Goal: Information Seeking & Learning: Learn about a topic

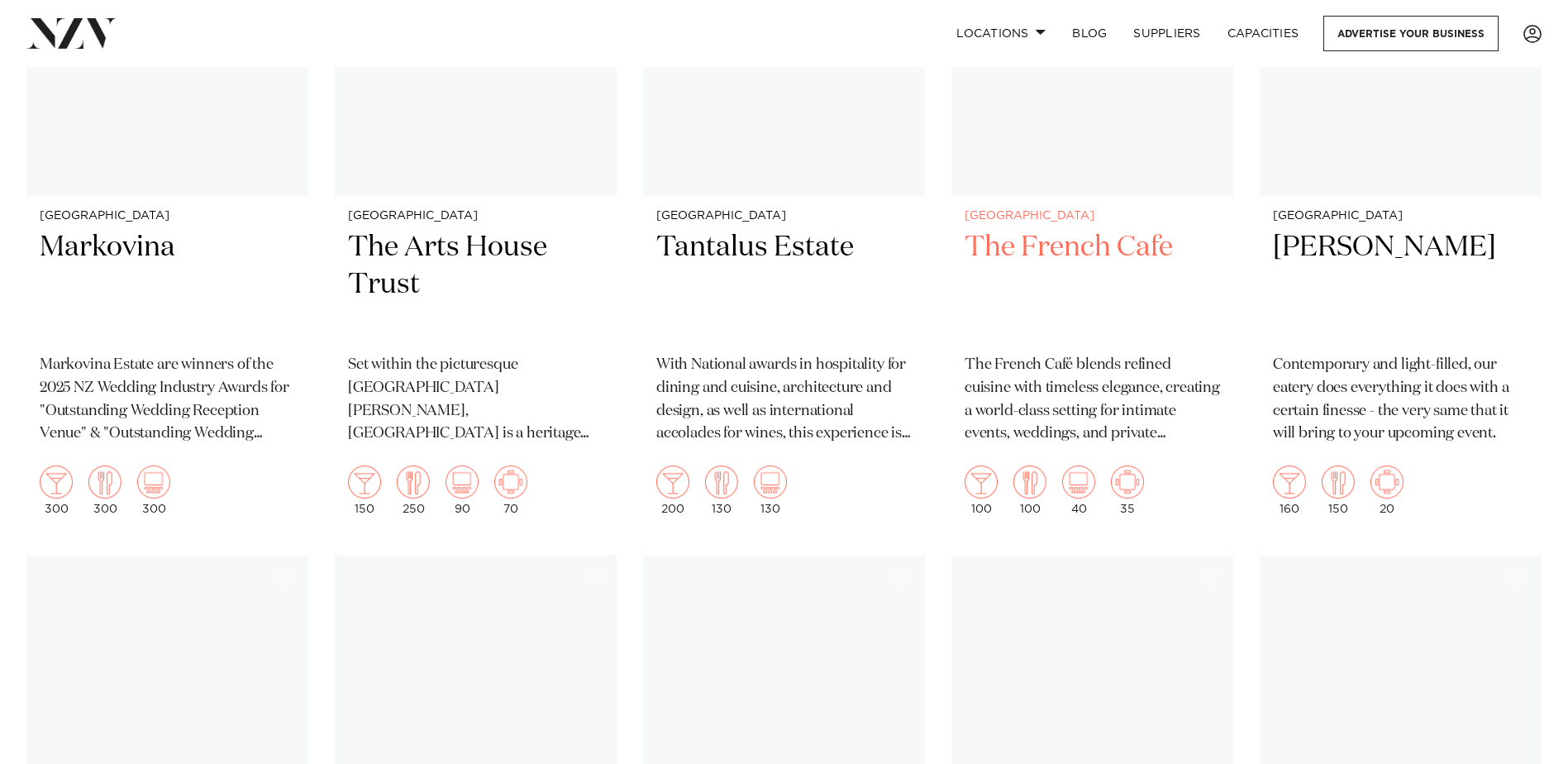
scroll to position [8595, 0]
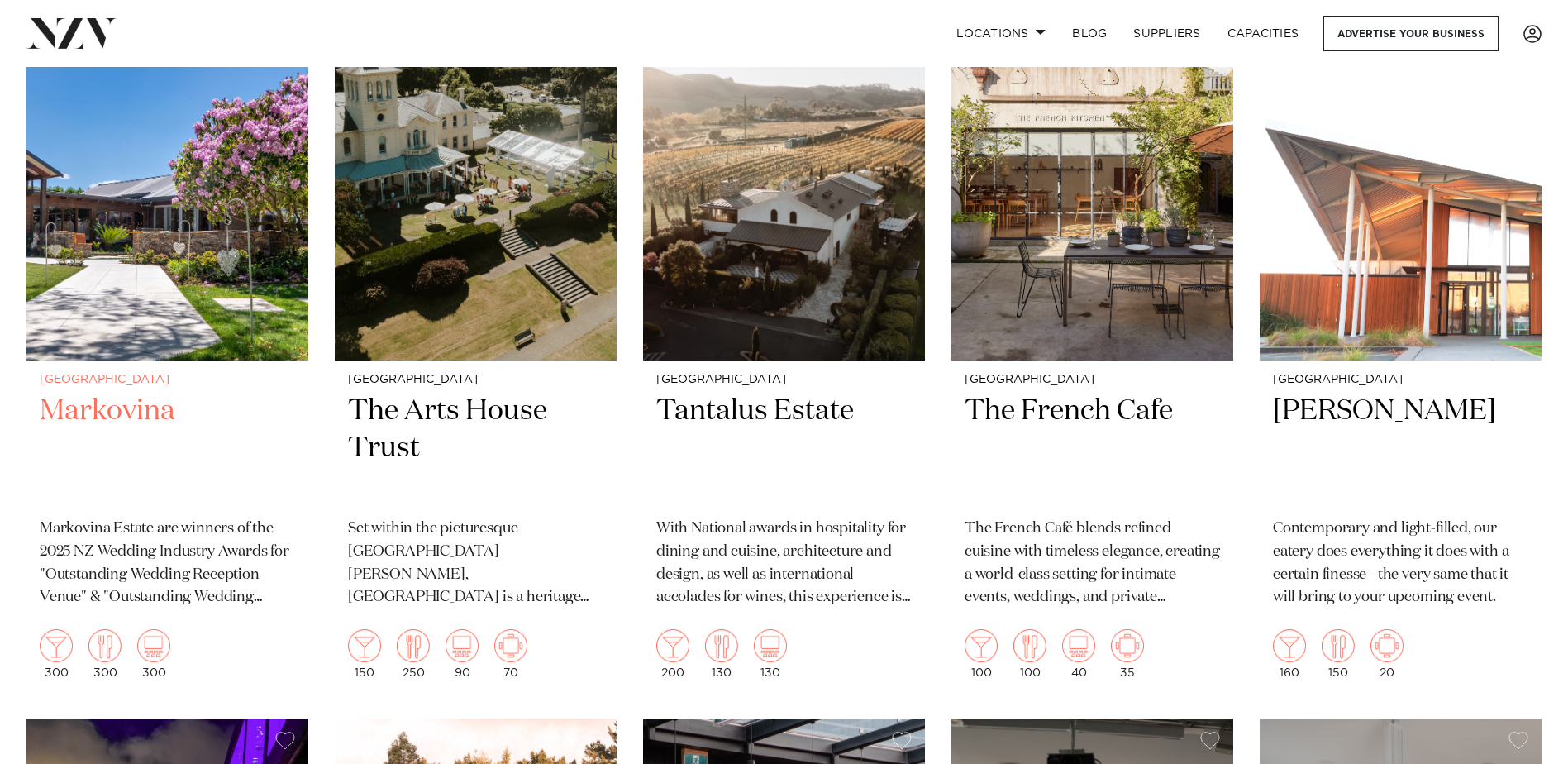
click at [139, 264] on img at bounding box center [167, 172] width 282 height 378
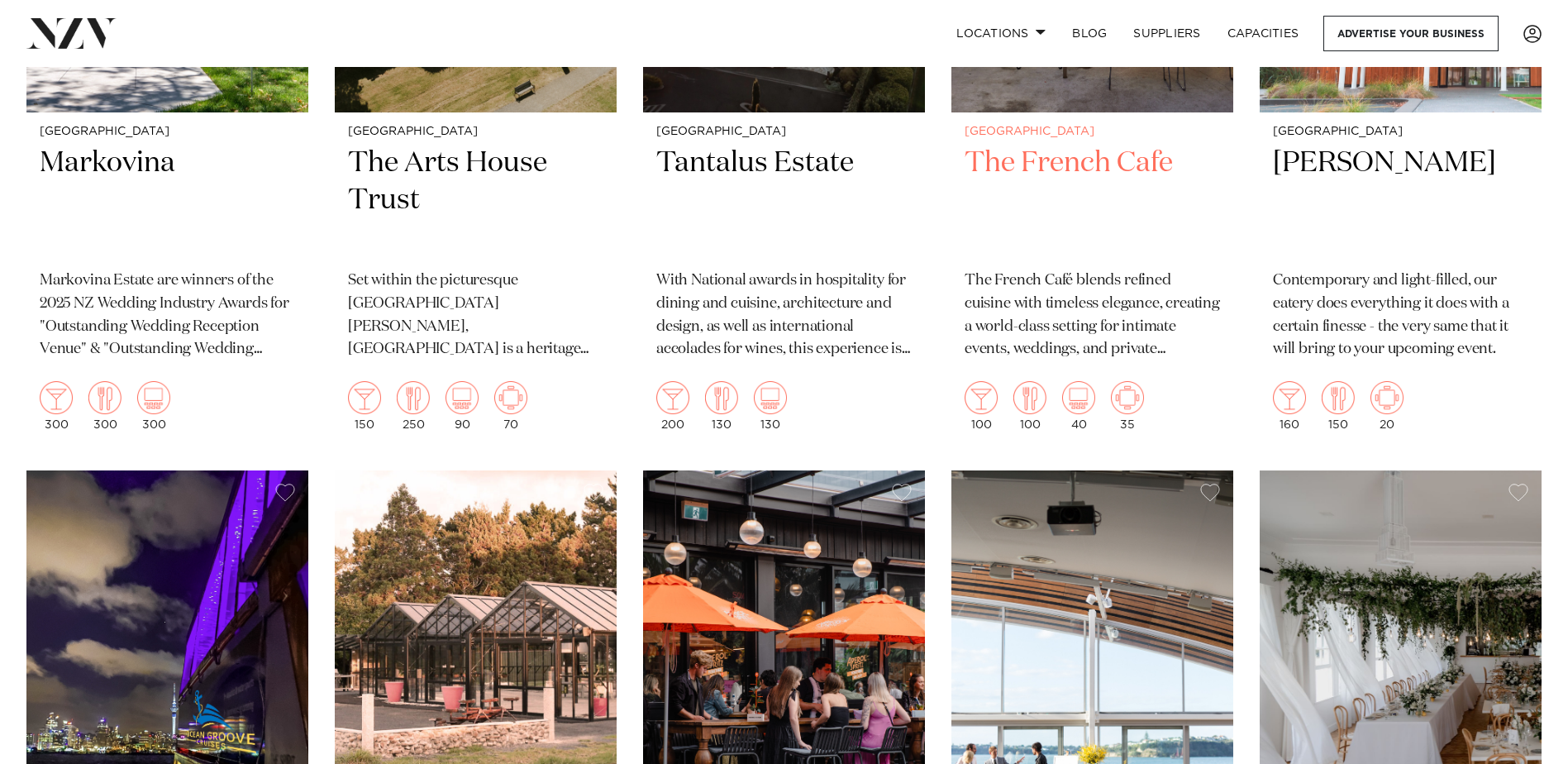
scroll to position [8678, 0]
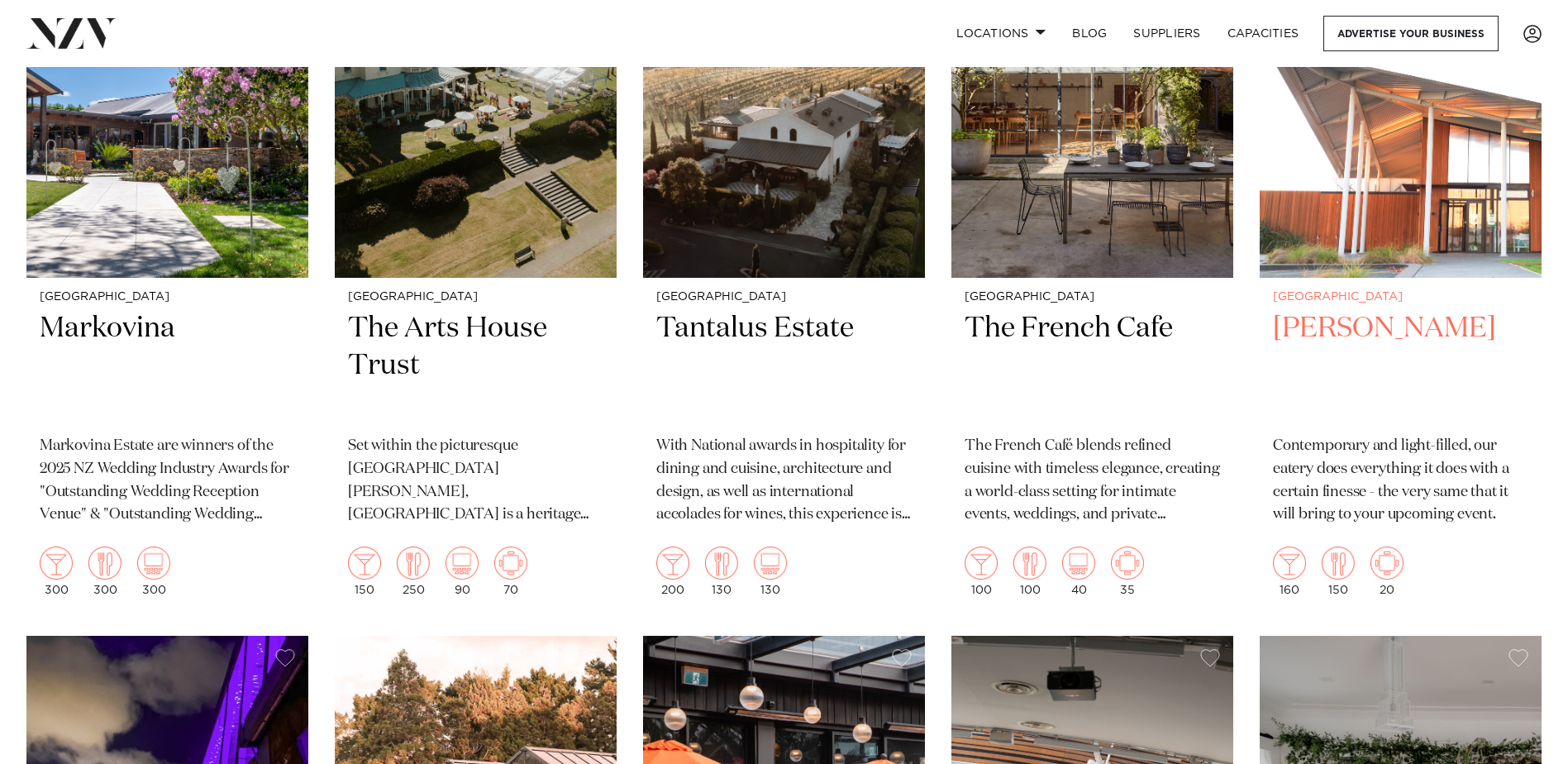
click at [1305, 240] on img at bounding box center [1401, 89] width 282 height 378
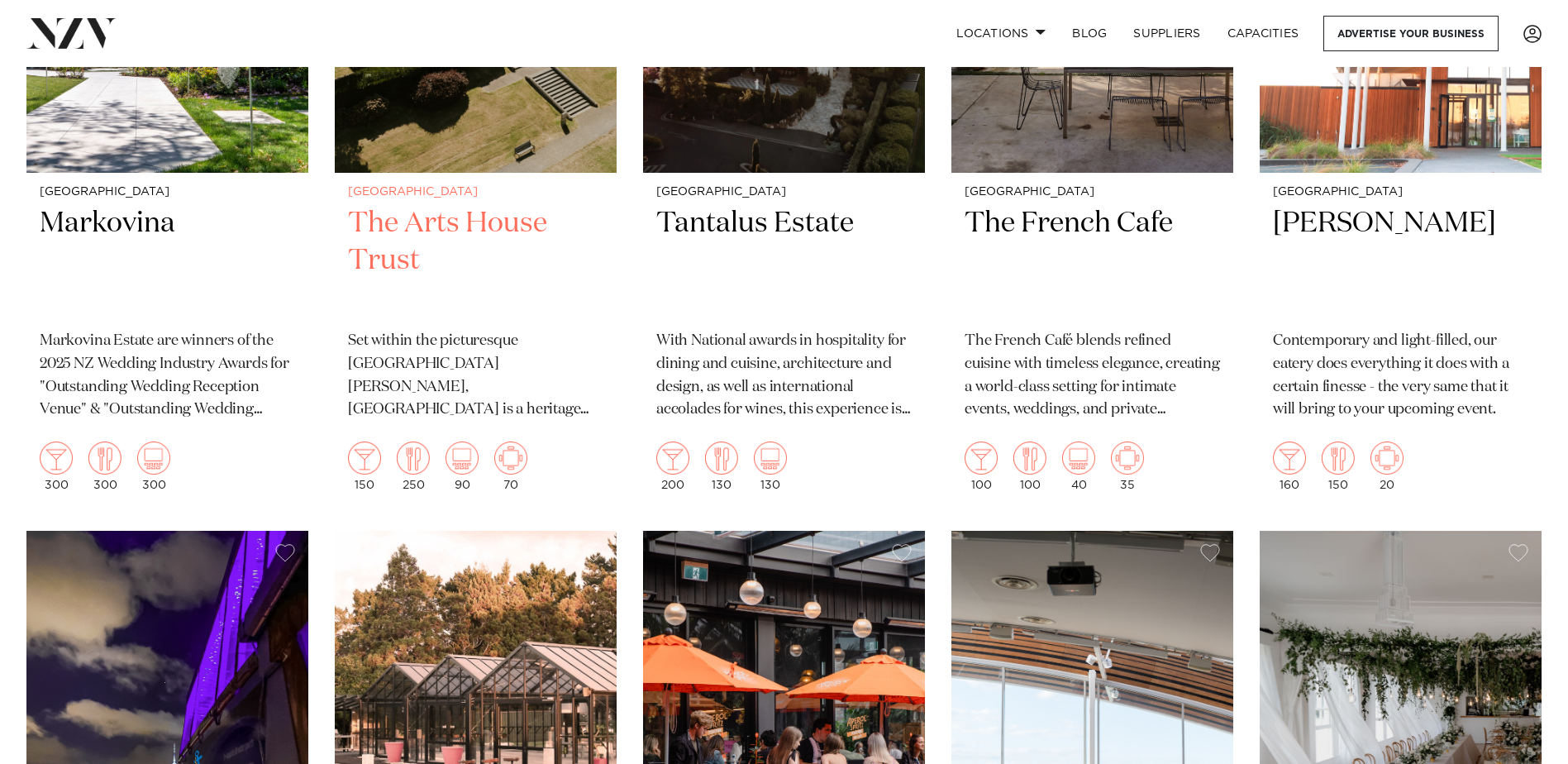
scroll to position [8843, 0]
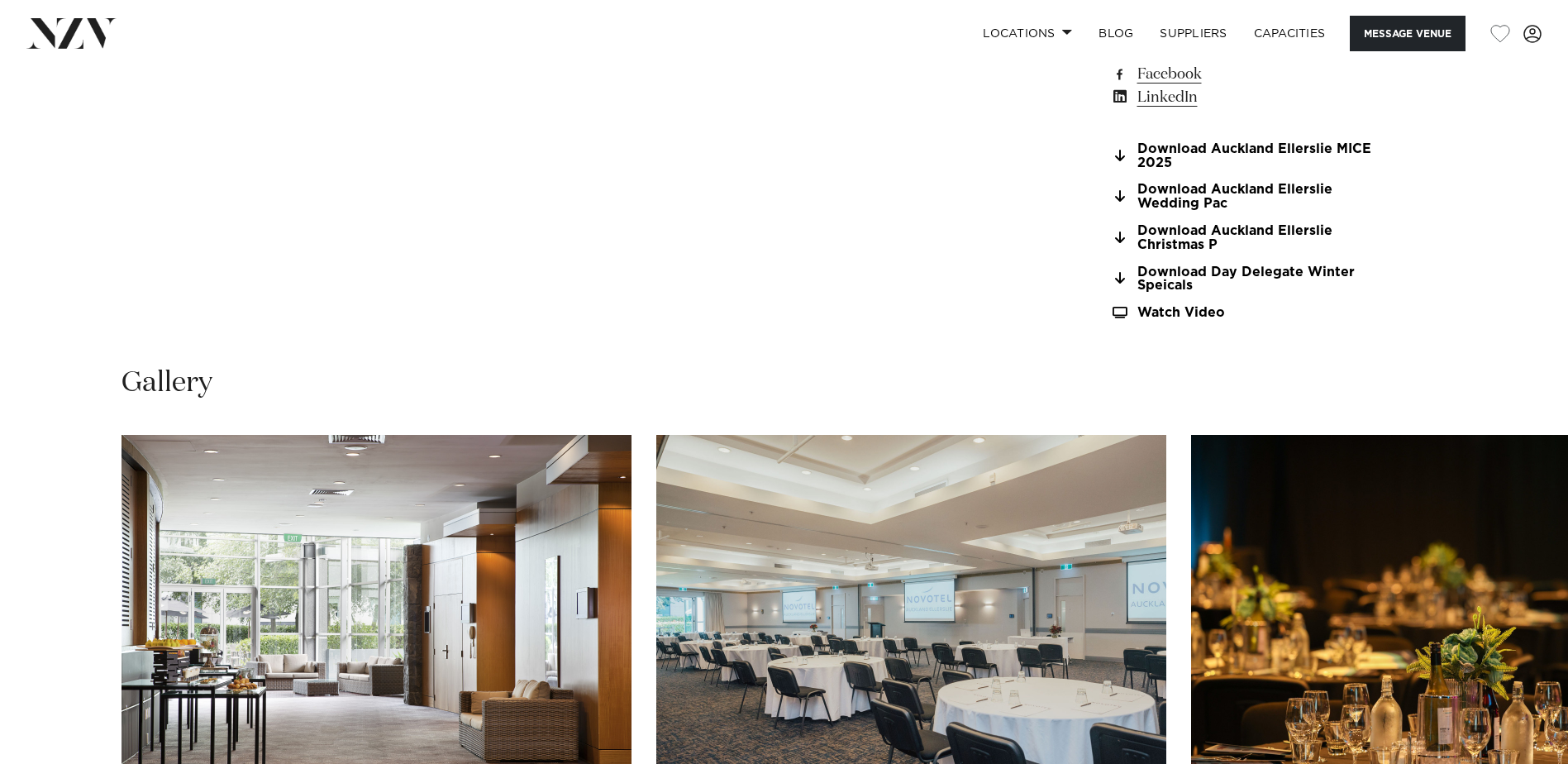
scroll to position [1322, 0]
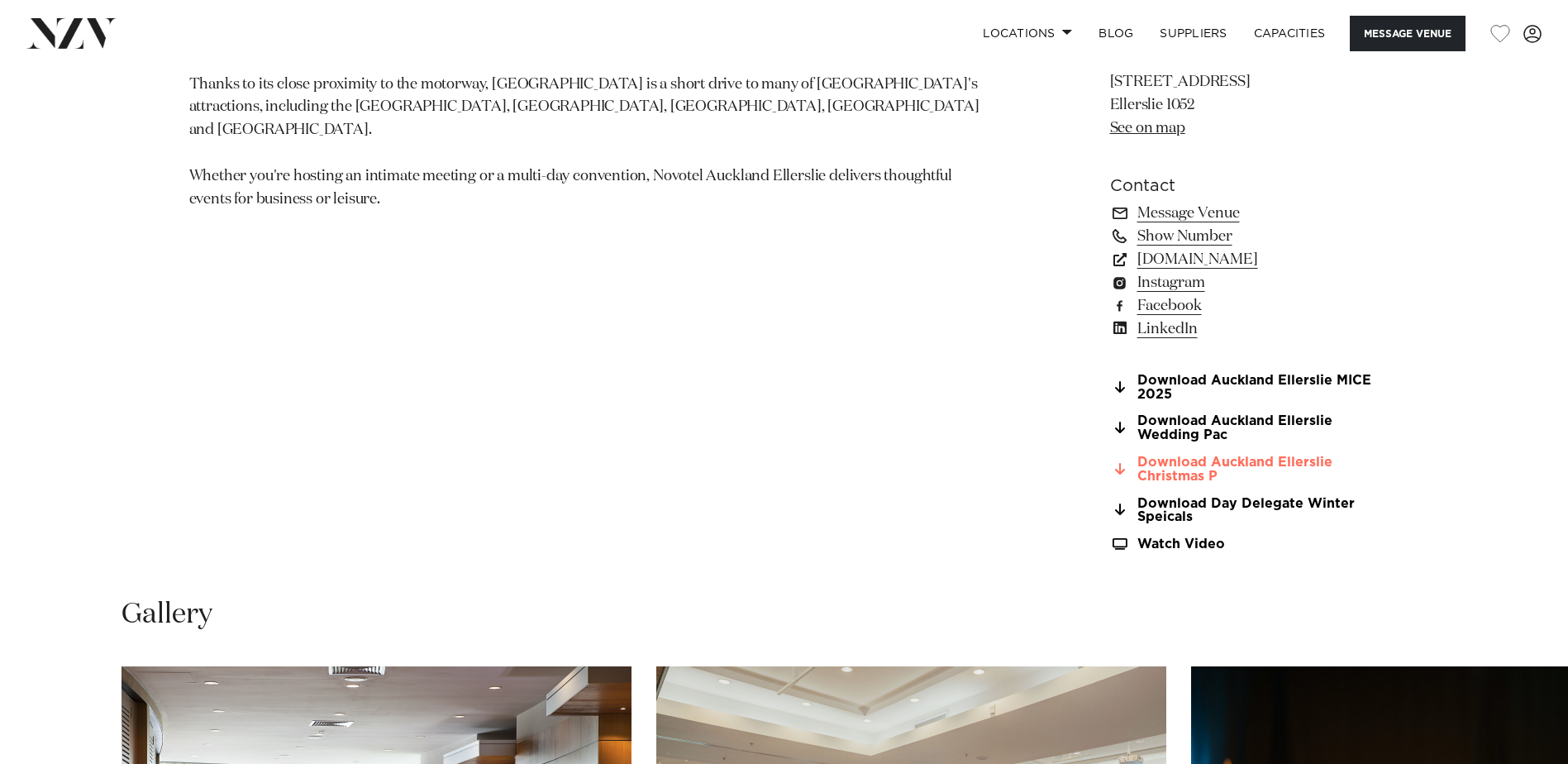
click at [1245, 468] on link "Download Auckland Ellerslie Christmas P" at bounding box center [1245, 469] width 270 height 28
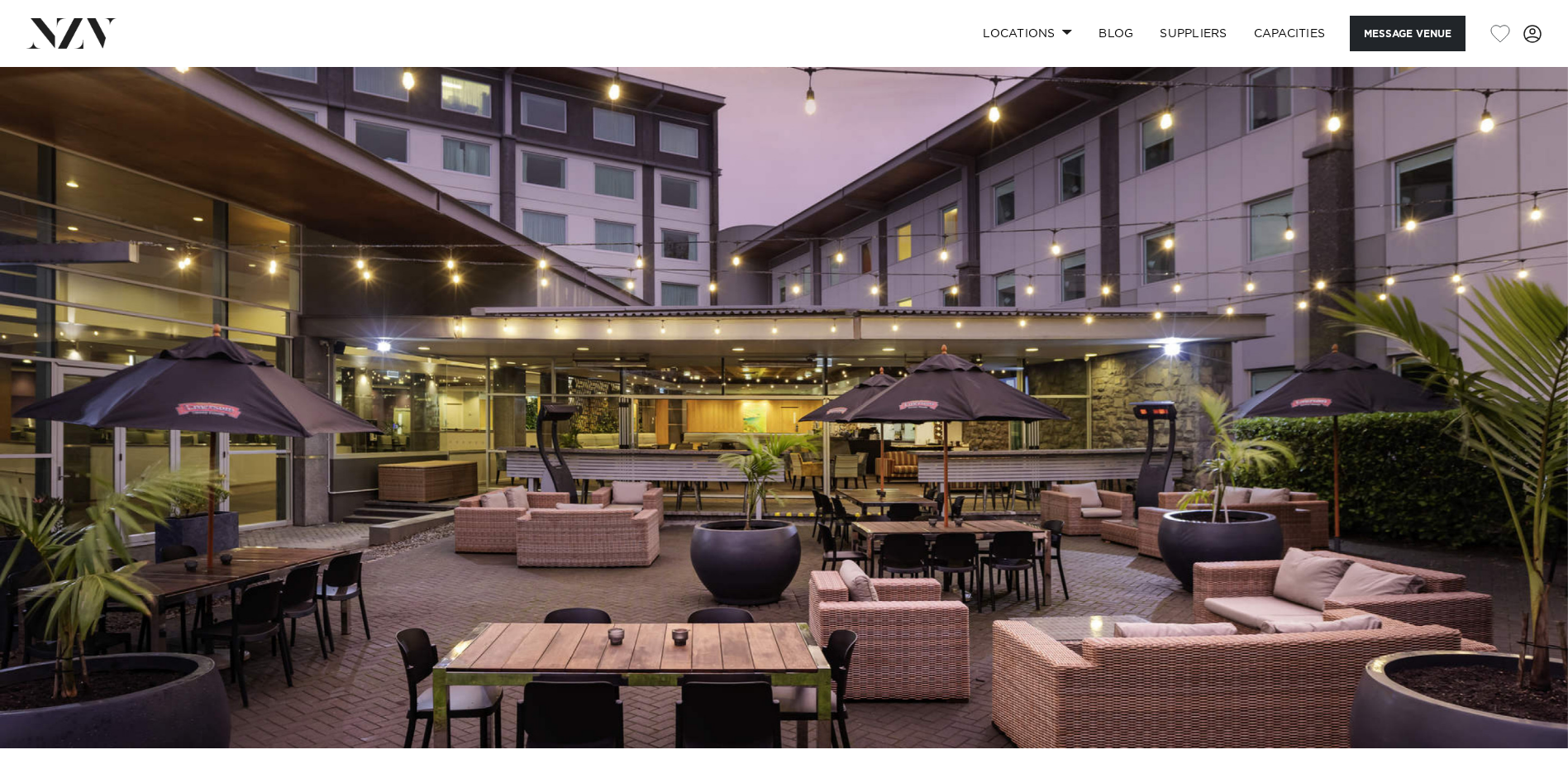
scroll to position [82, 0]
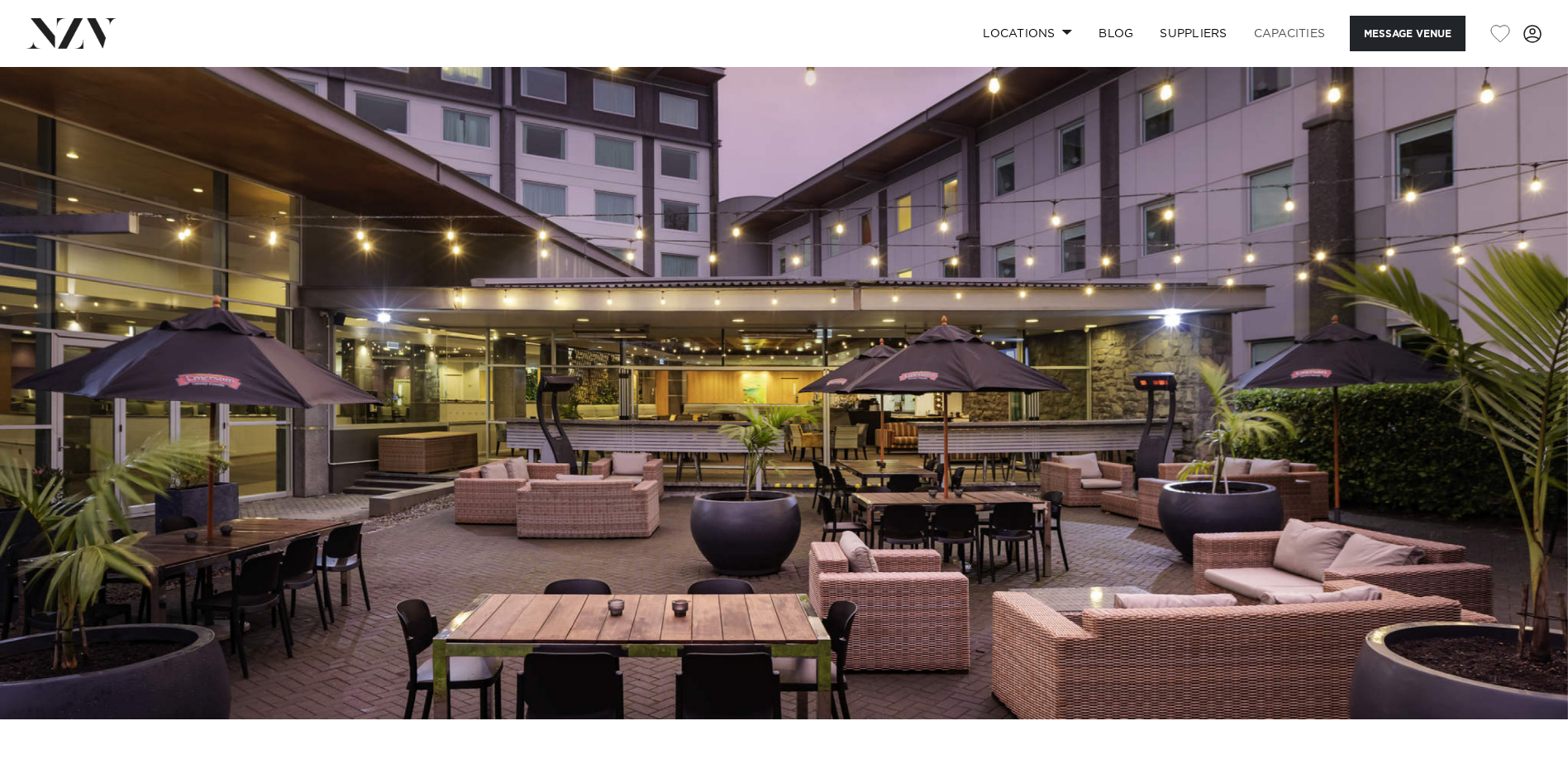
click at [1263, 34] on link "Capacities" at bounding box center [1290, 33] width 99 height 35
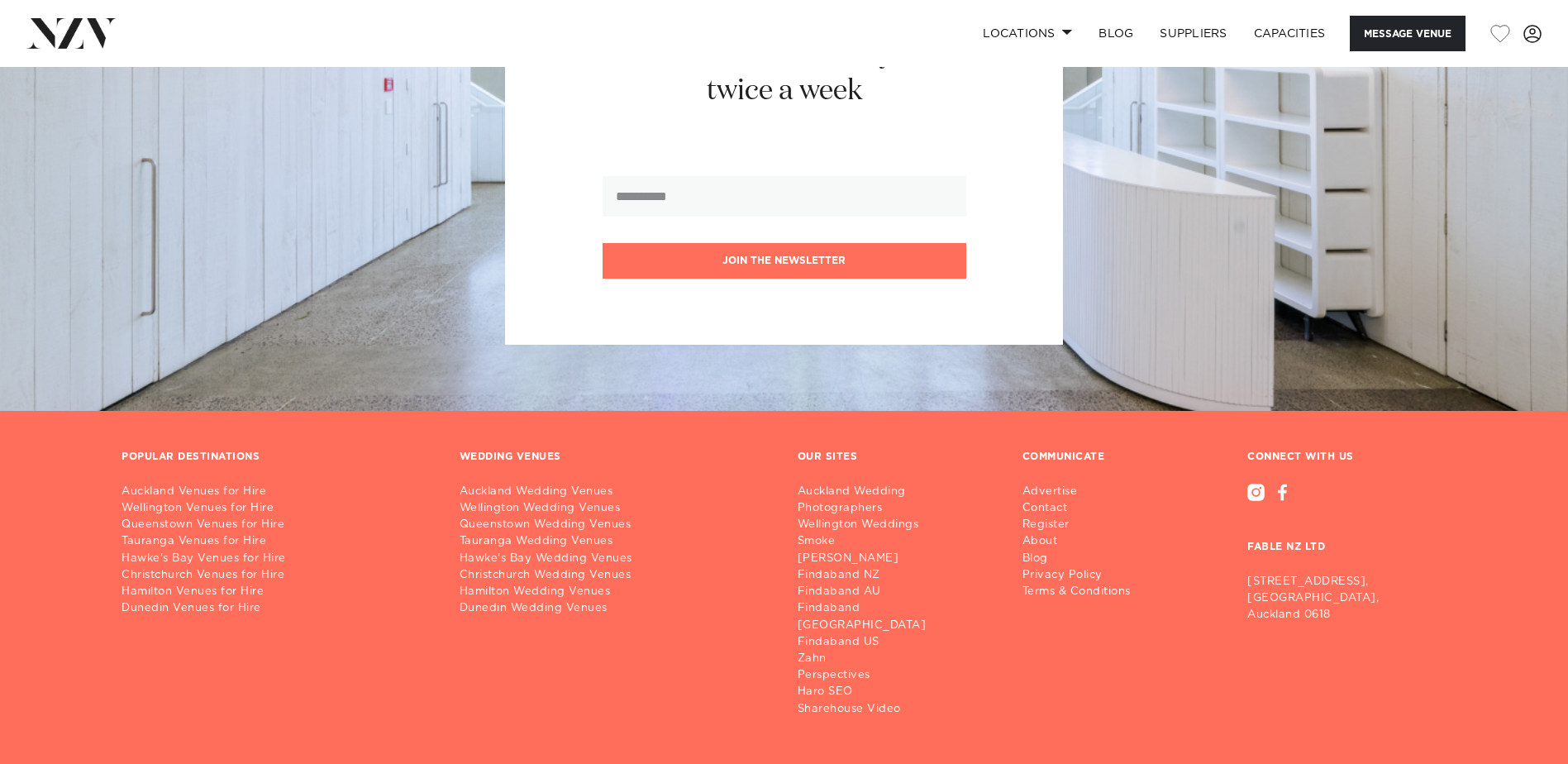
scroll to position [4495, 0]
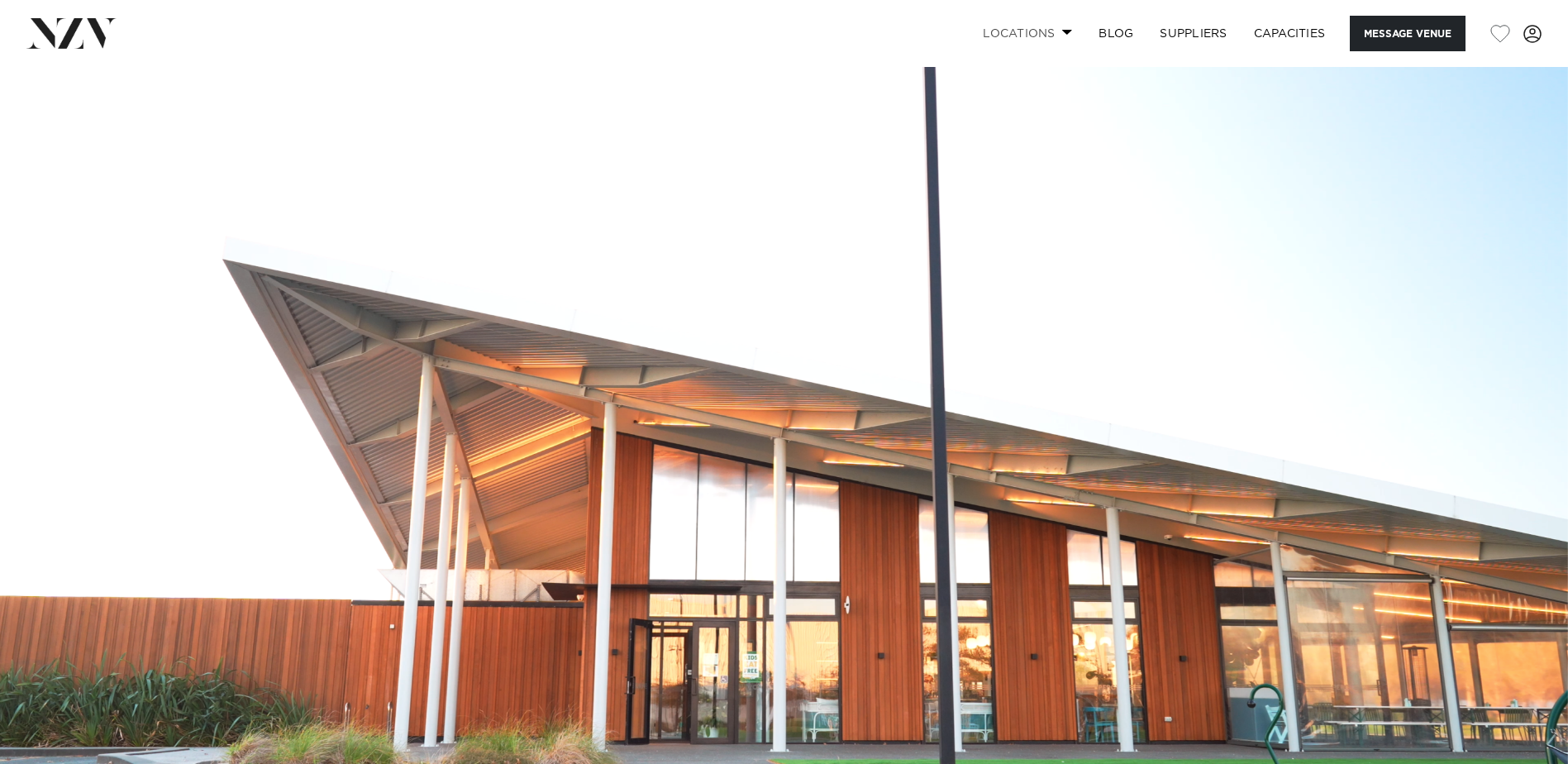
click at [1057, 33] on link "Locations" at bounding box center [1027, 33] width 116 height 35
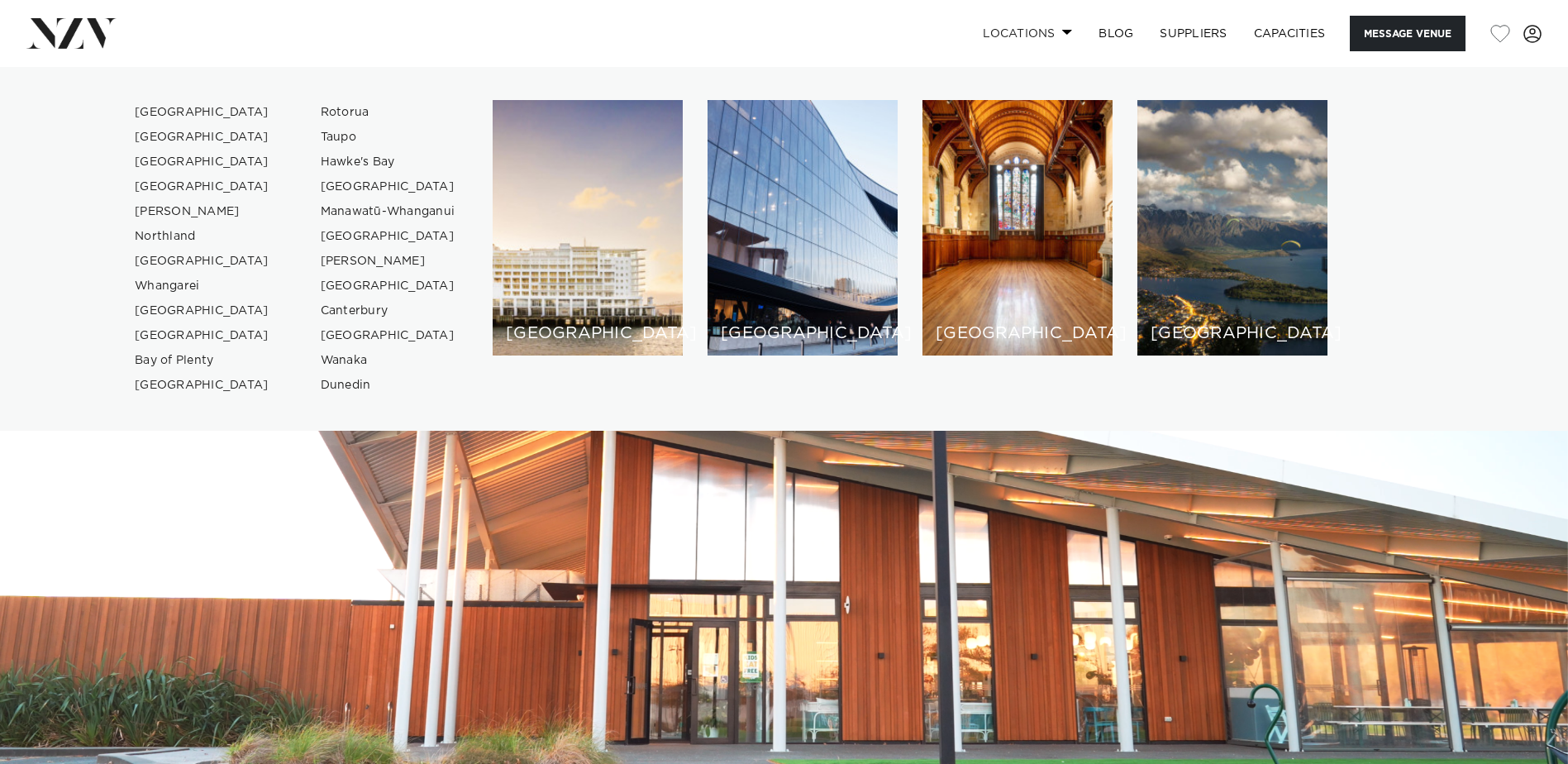
click at [1057, 33] on link "Locations" at bounding box center [1027, 33] width 116 height 35
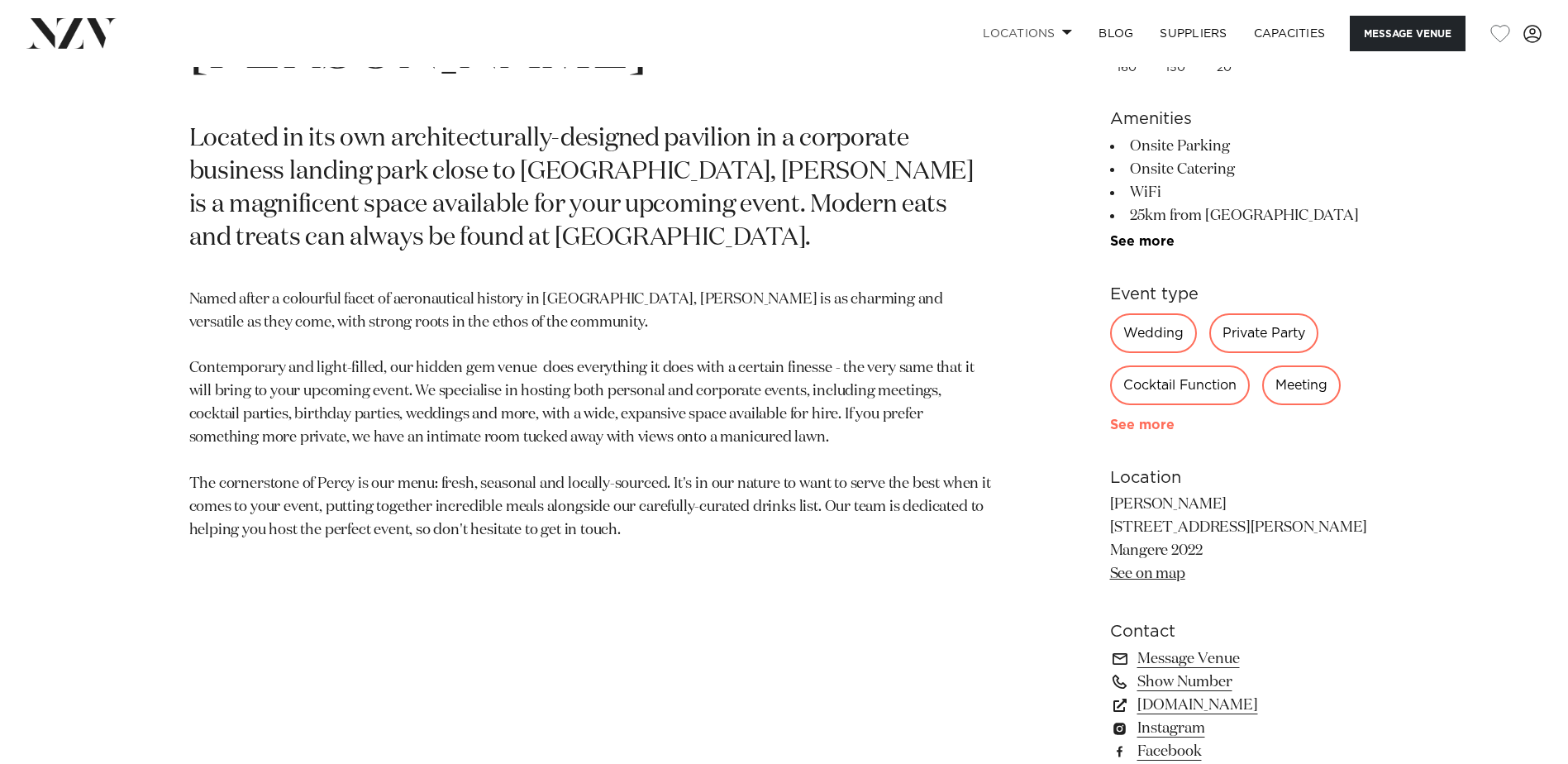
scroll to position [909, 0]
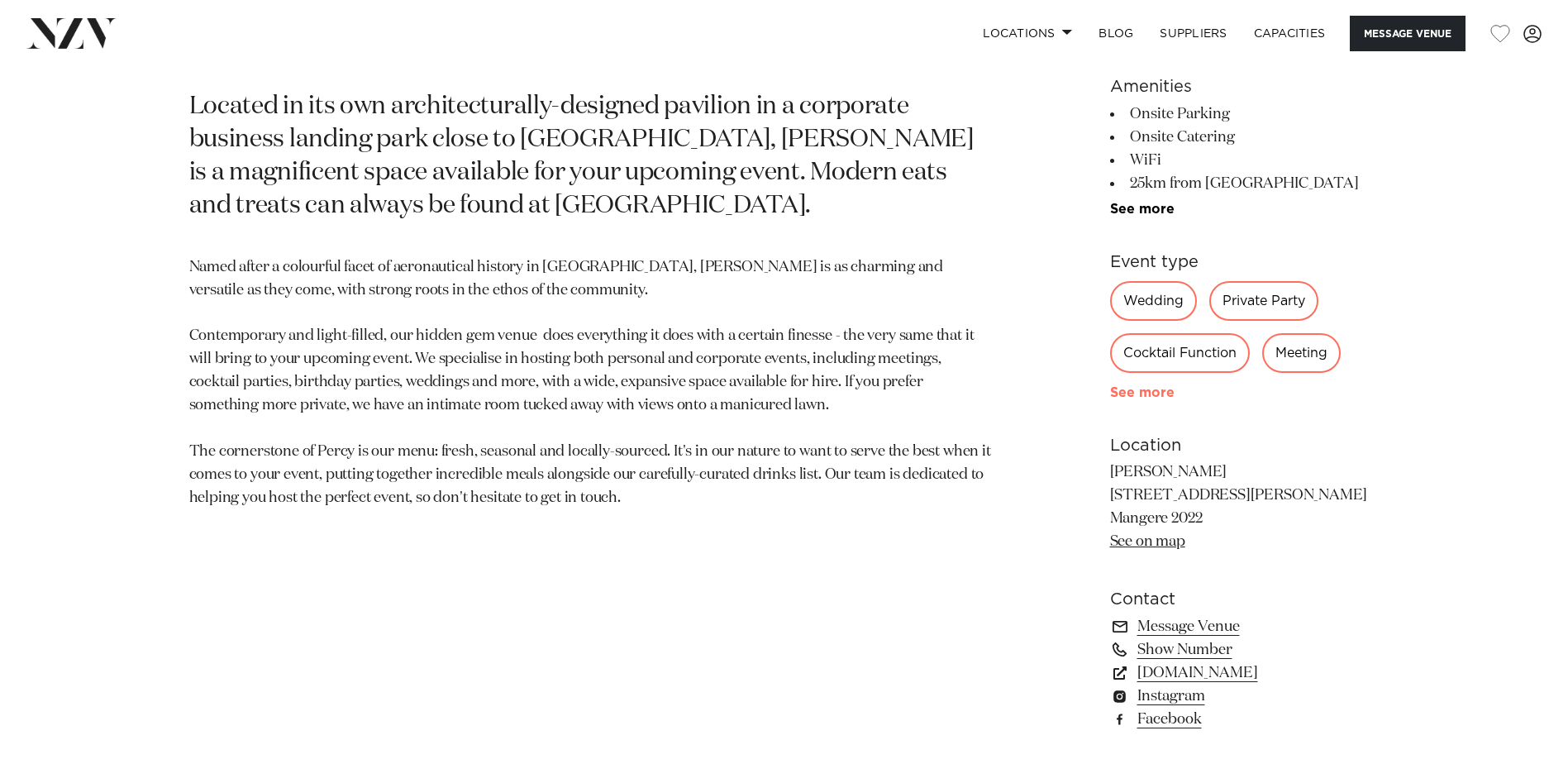
click at [1152, 397] on link "See more" at bounding box center [1175, 392] width 129 height 13
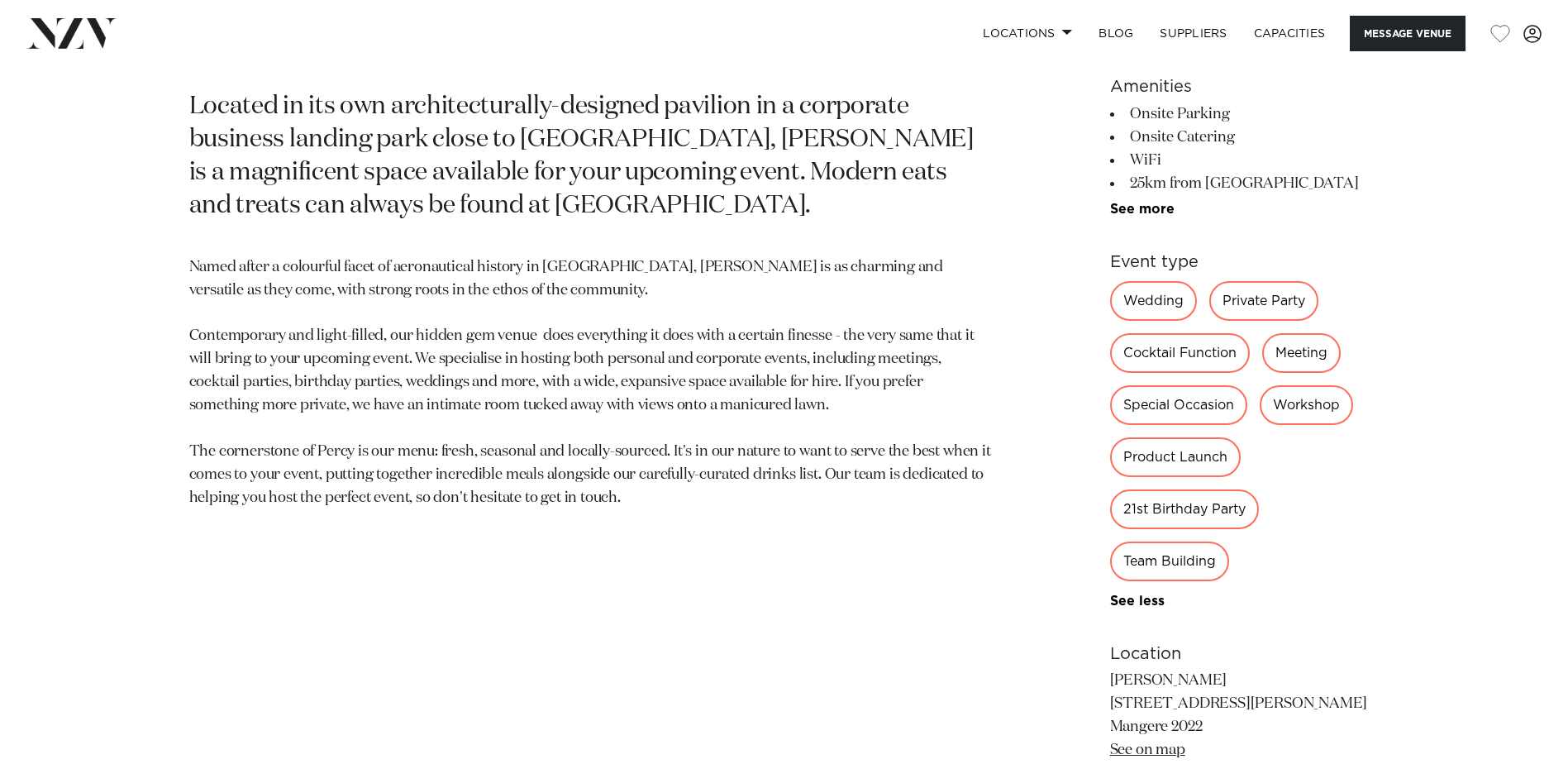
click at [1175, 407] on div "Special Occasion" at bounding box center [1179, 405] width 137 height 39
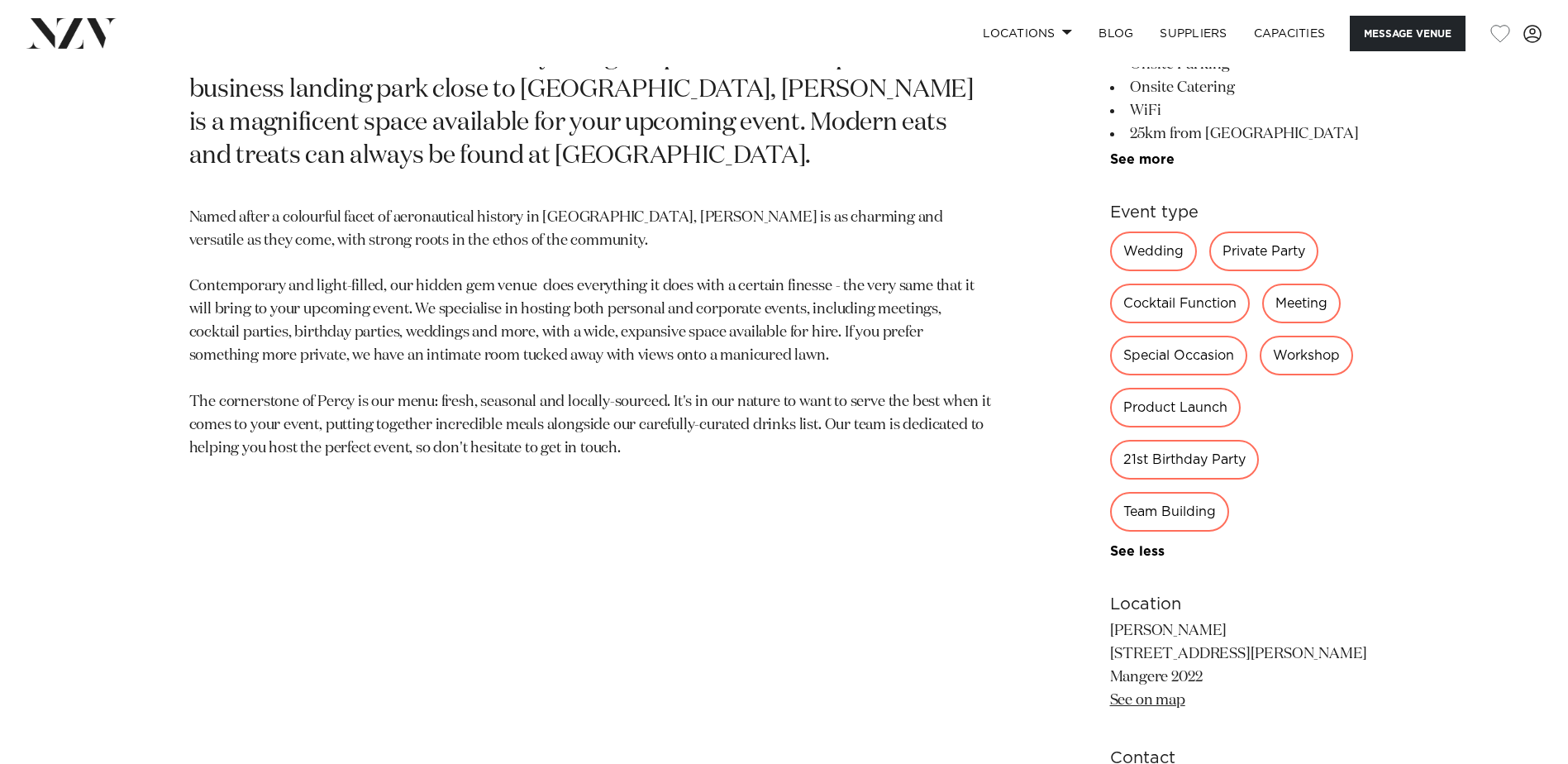
scroll to position [0, 0]
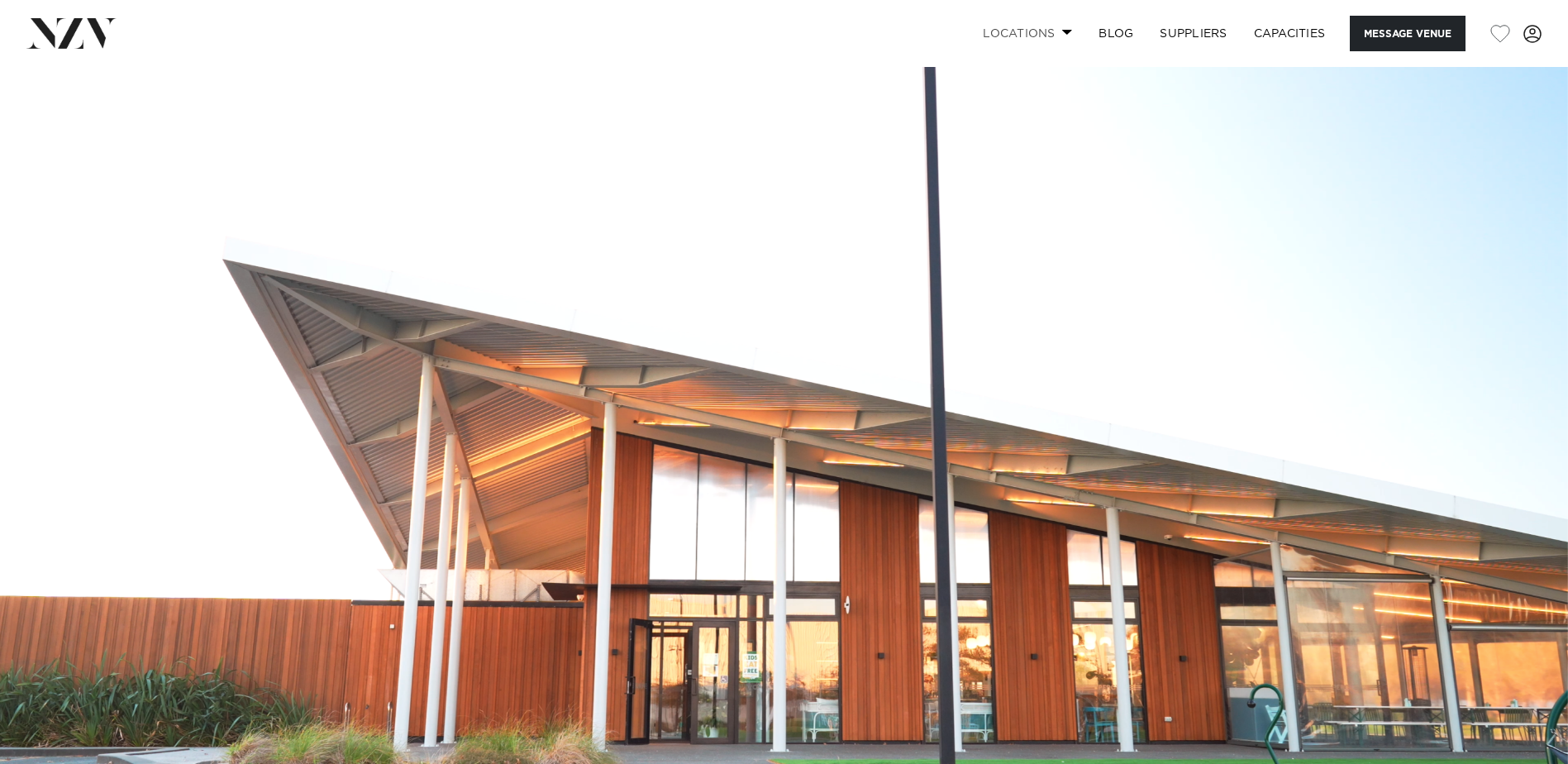
click at [1029, 27] on link "Locations" at bounding box center [1027, 33] width 116 height 35
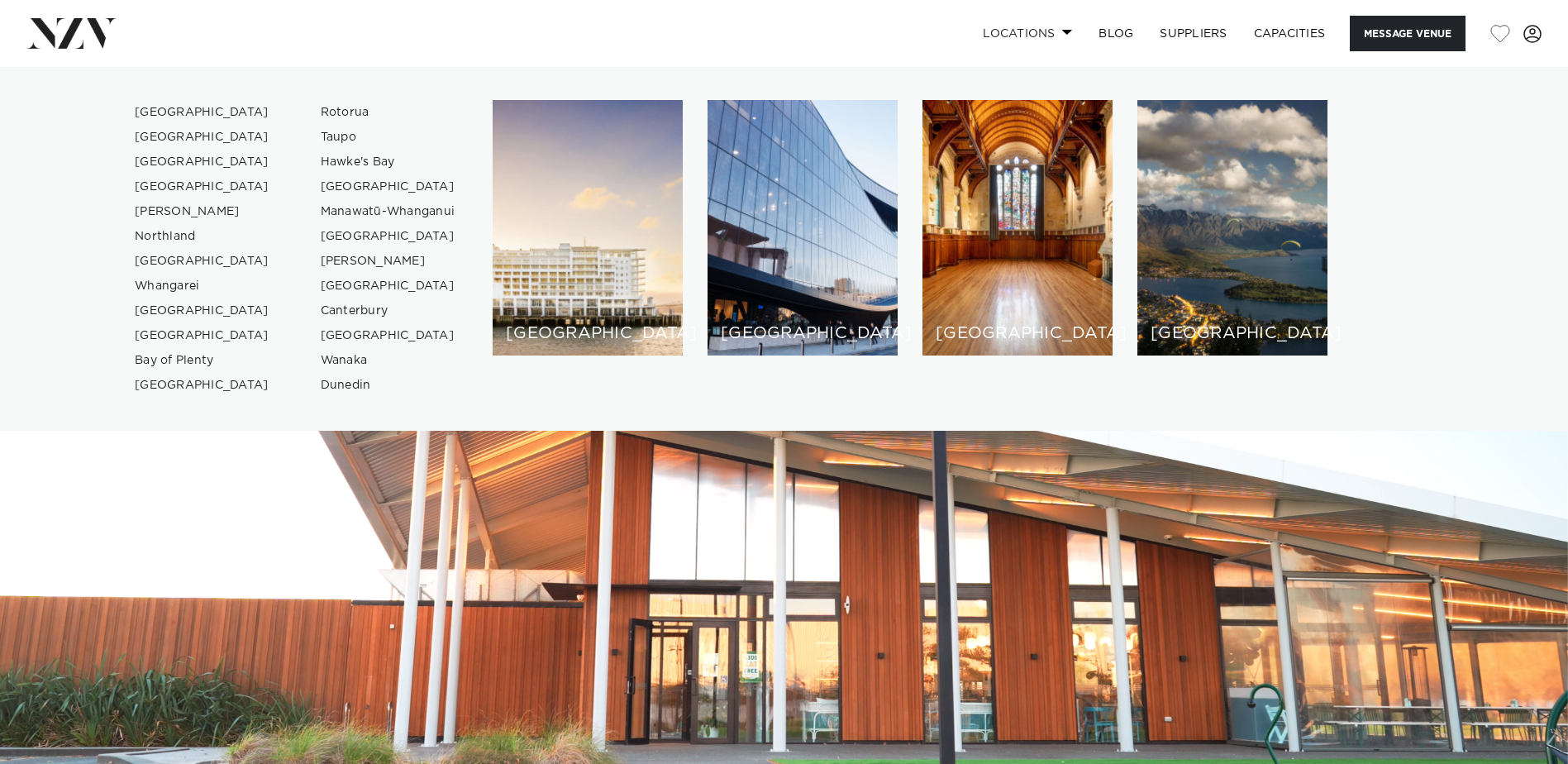
click at [1029, 27] on link "Locations" at bounding box center [1027, 33] width 116 height 35
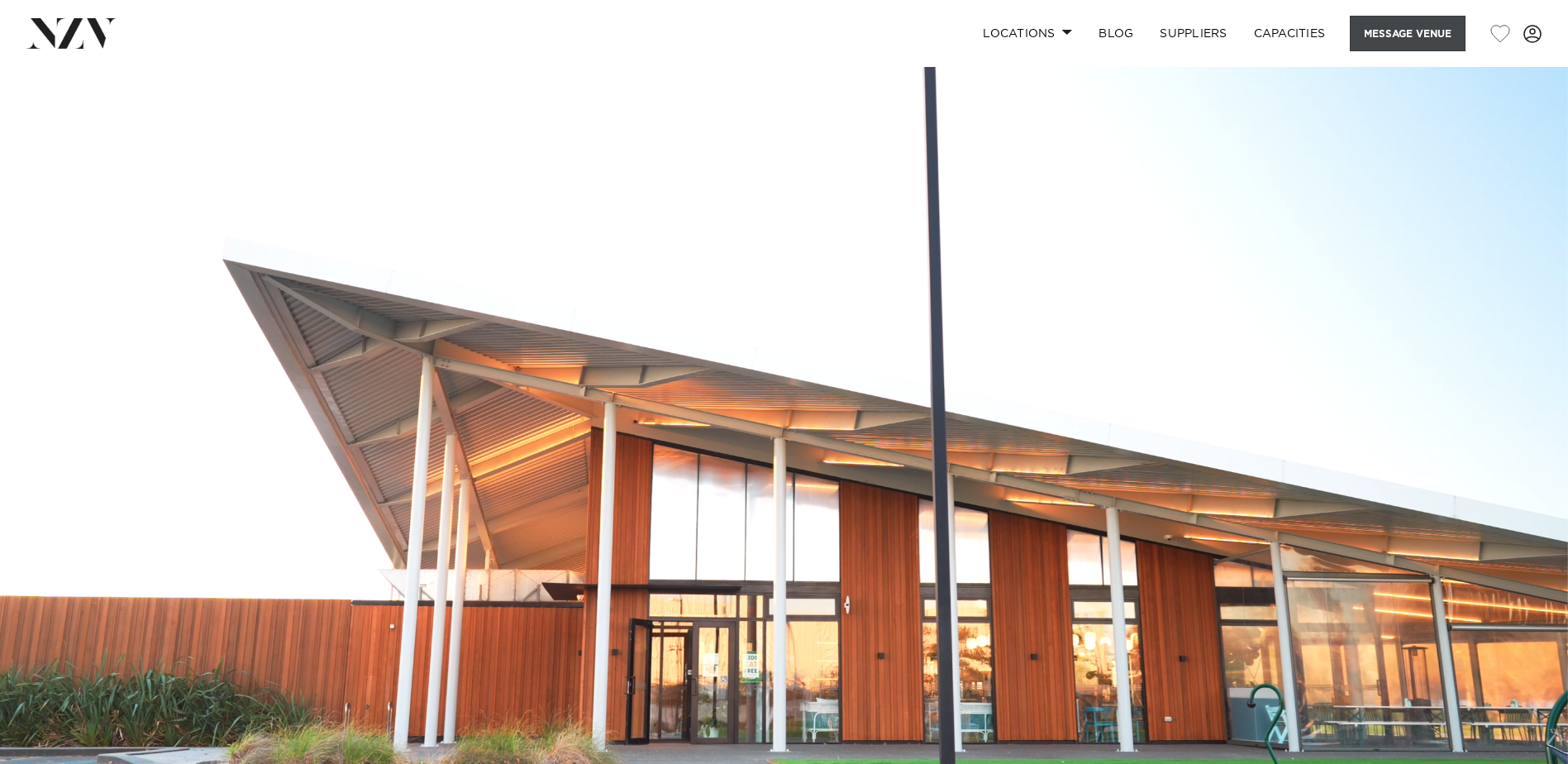
click at [1379, 30] on button "Message Venue" at bounding box center [1407, 33] width 116 height 35
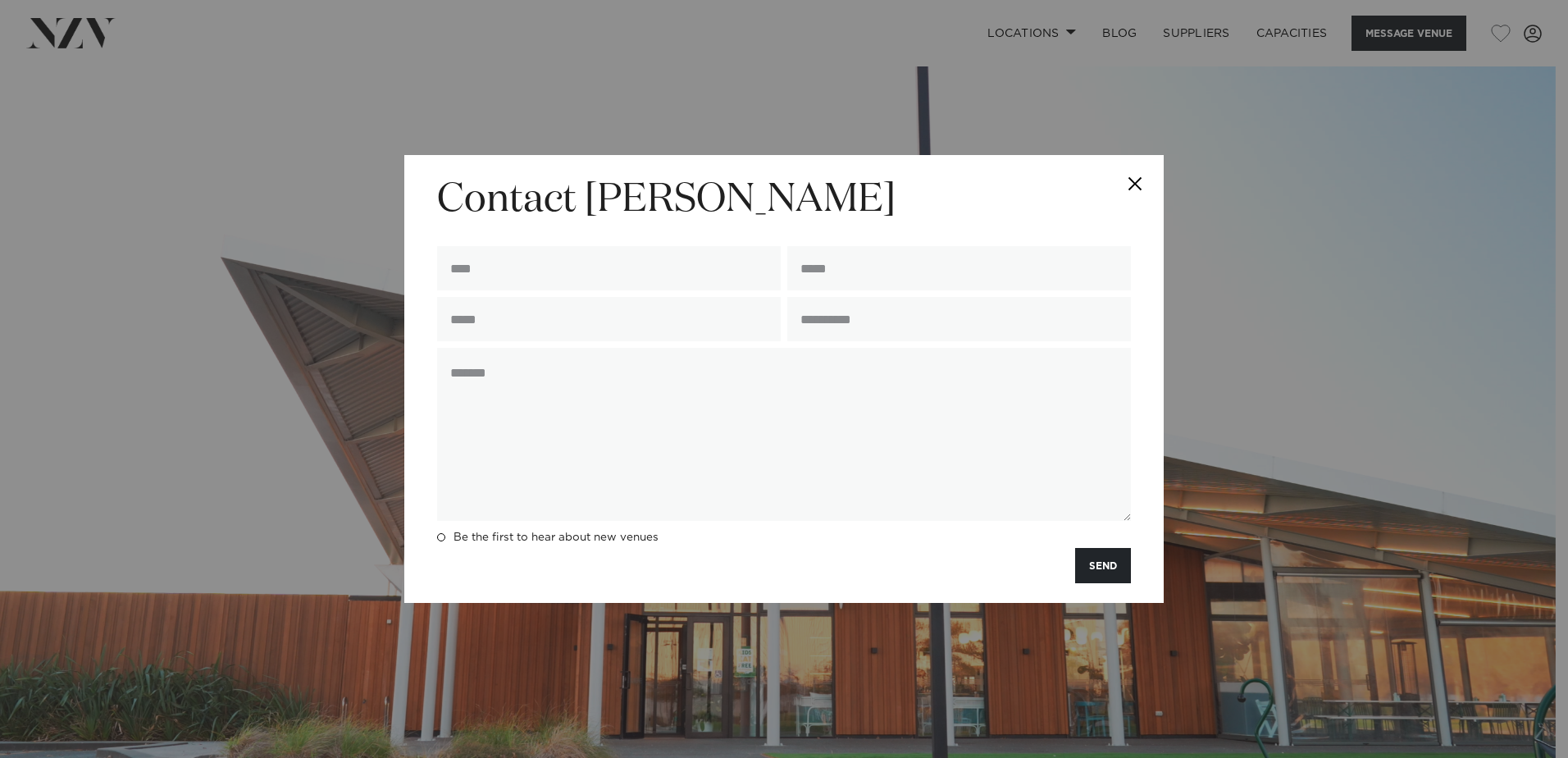
click at [1134, 179] on button "Close" at bounding box center [1134, 183] width 57 height 57
